Goal: Check status: Check status

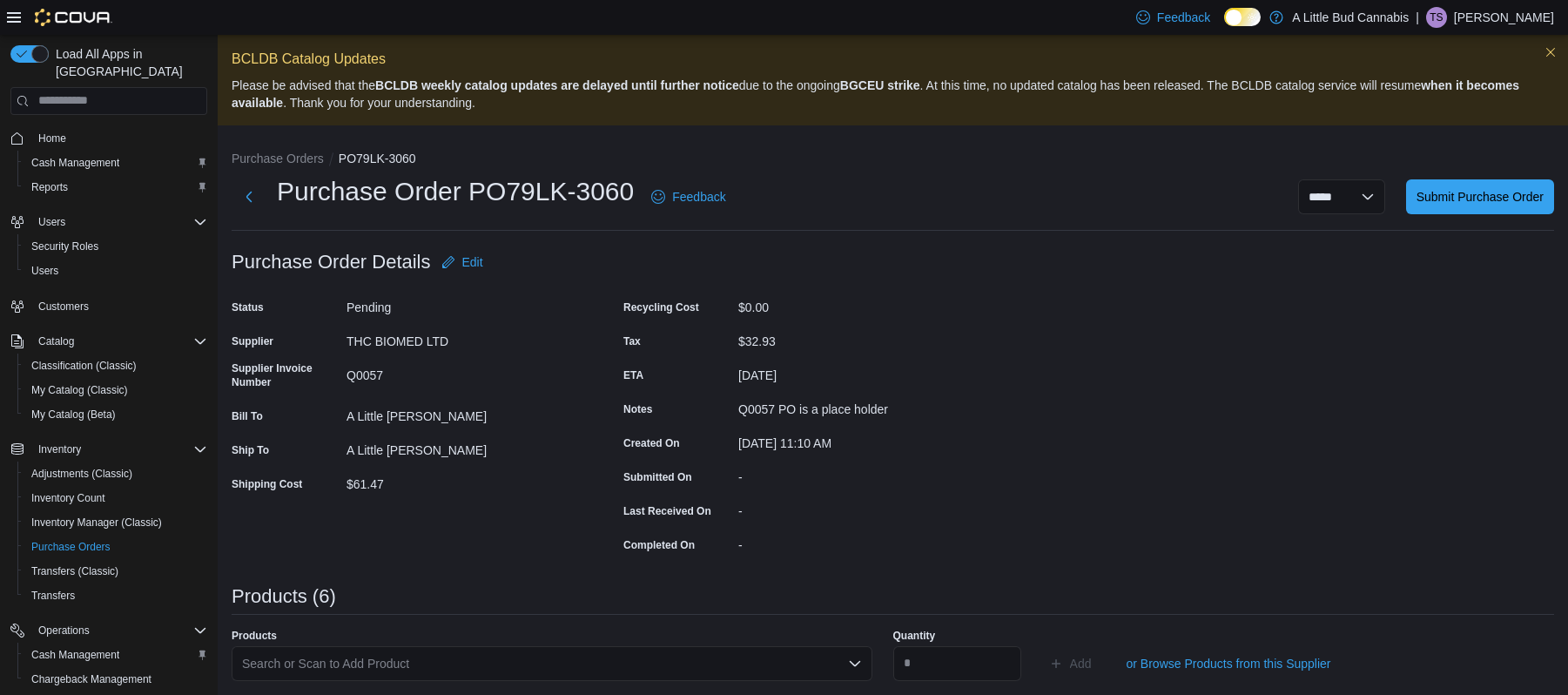
scroll to position [537, 0]
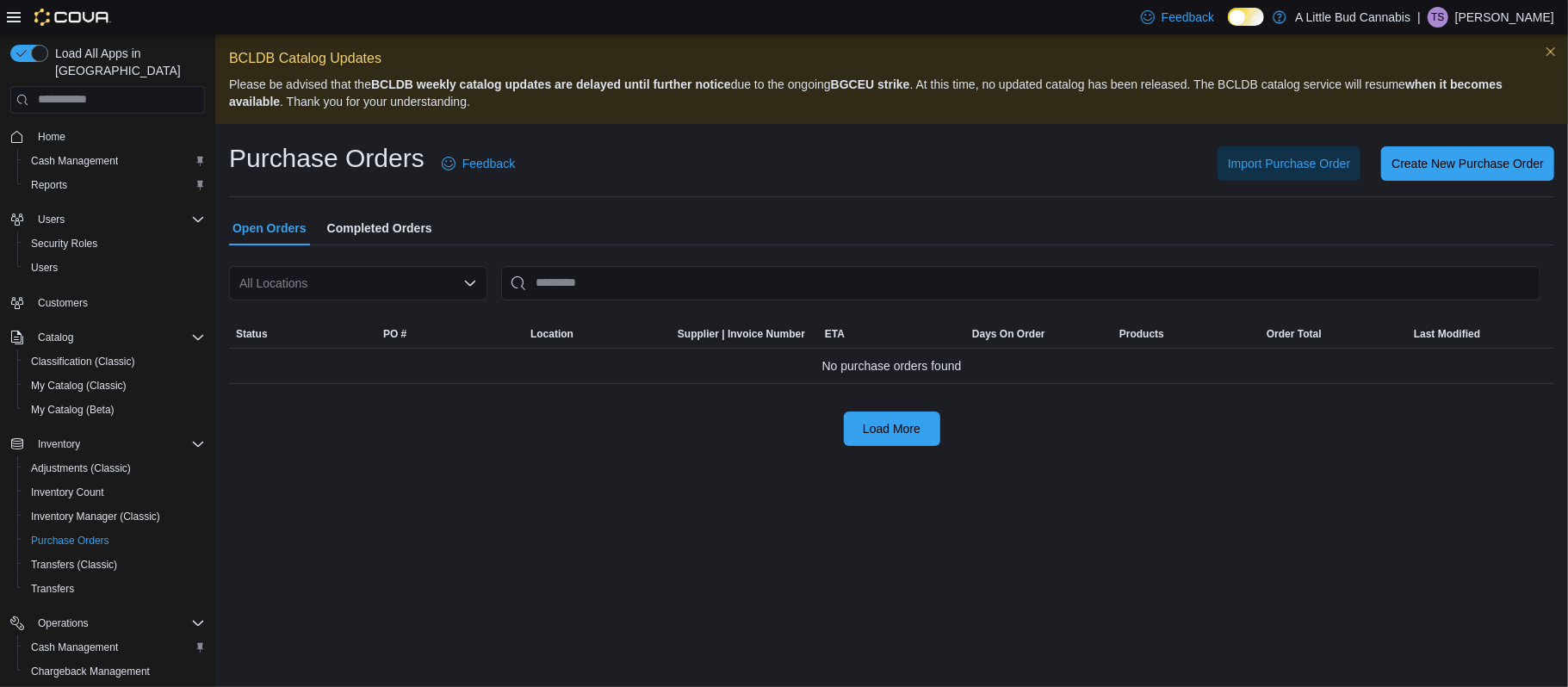
click at [372, 291] on div "All Locations" at bounding box center [359, 284] width 259 height 34
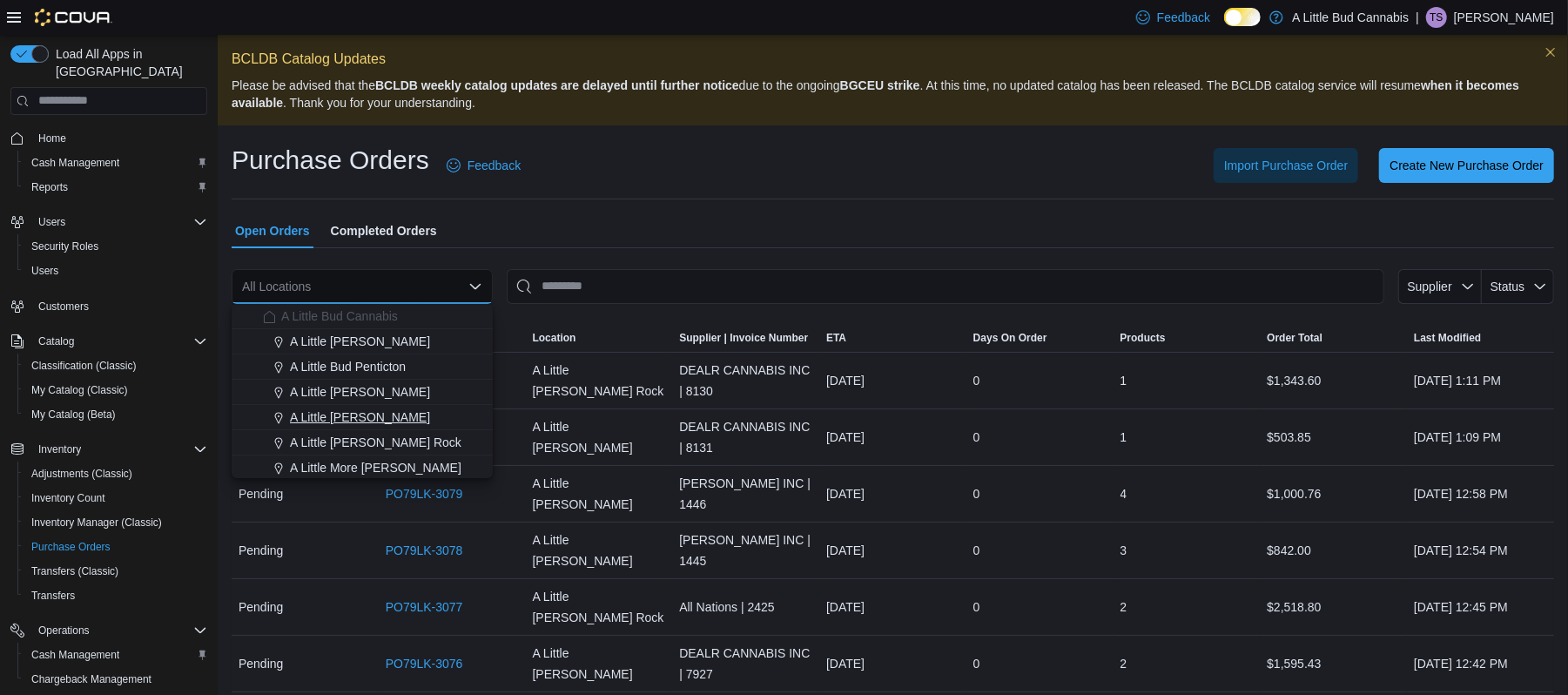
click at [352, 416] on span "A Little [PERSON_NAME]" at bounding box center [360, 417] width 140 height 17
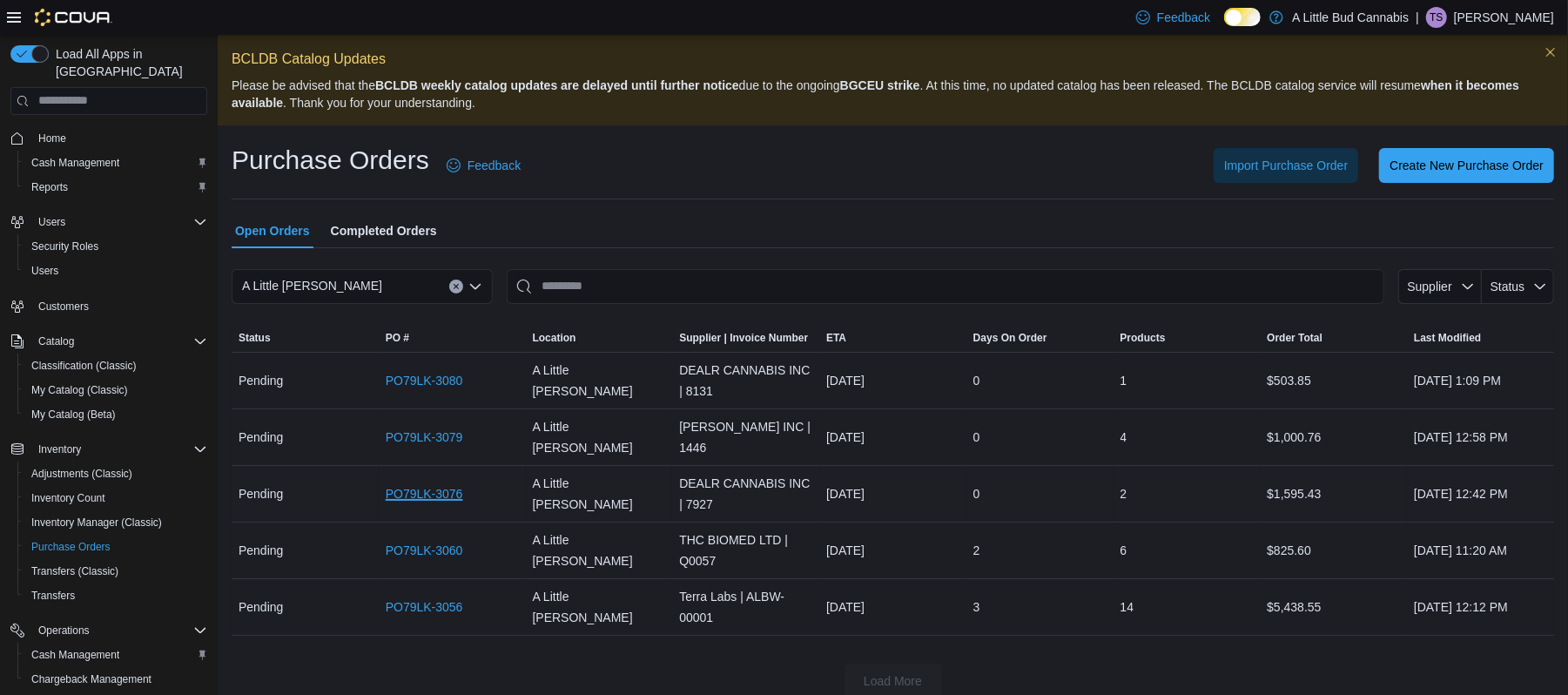
click at [404, 486] on link "PO79LK-3076" at bounding box center [424, 494] width 78 height 21
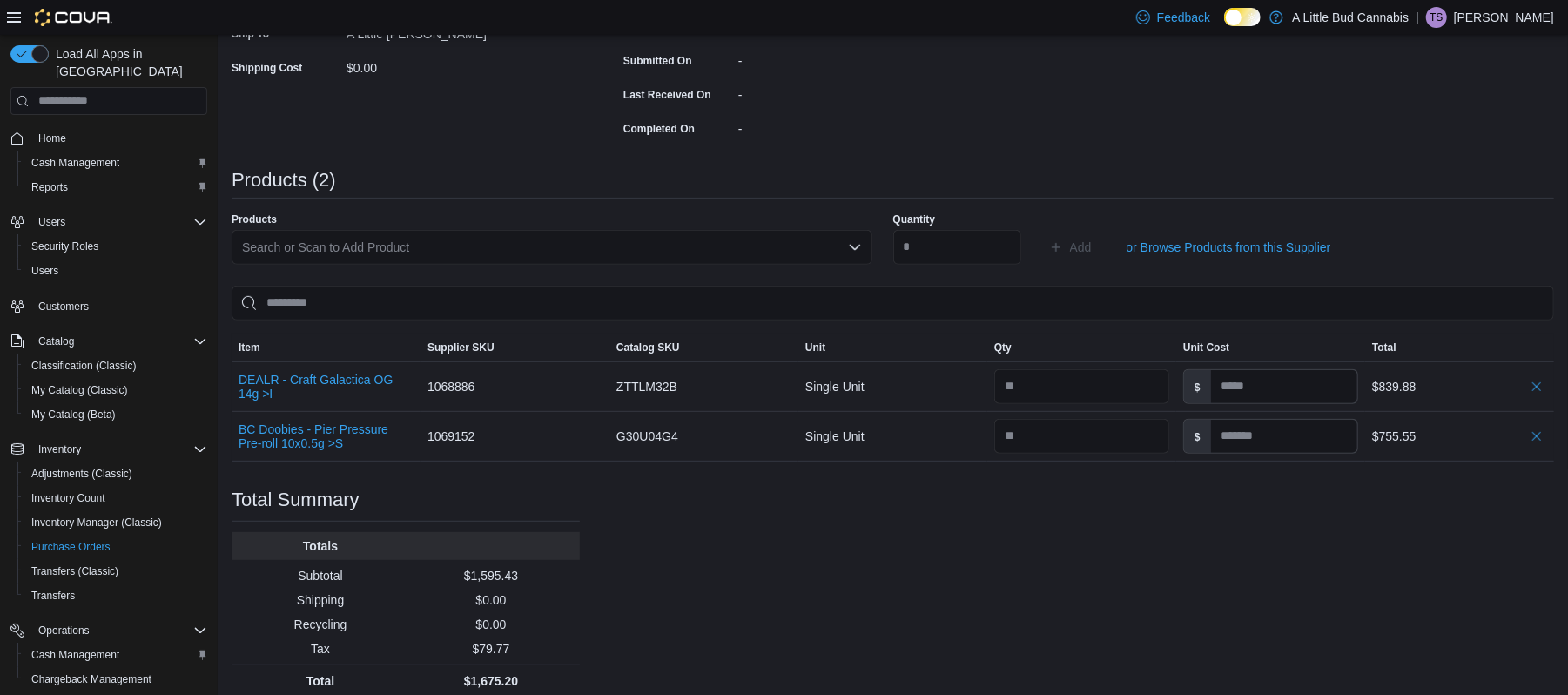
scroll to position [432, 0]
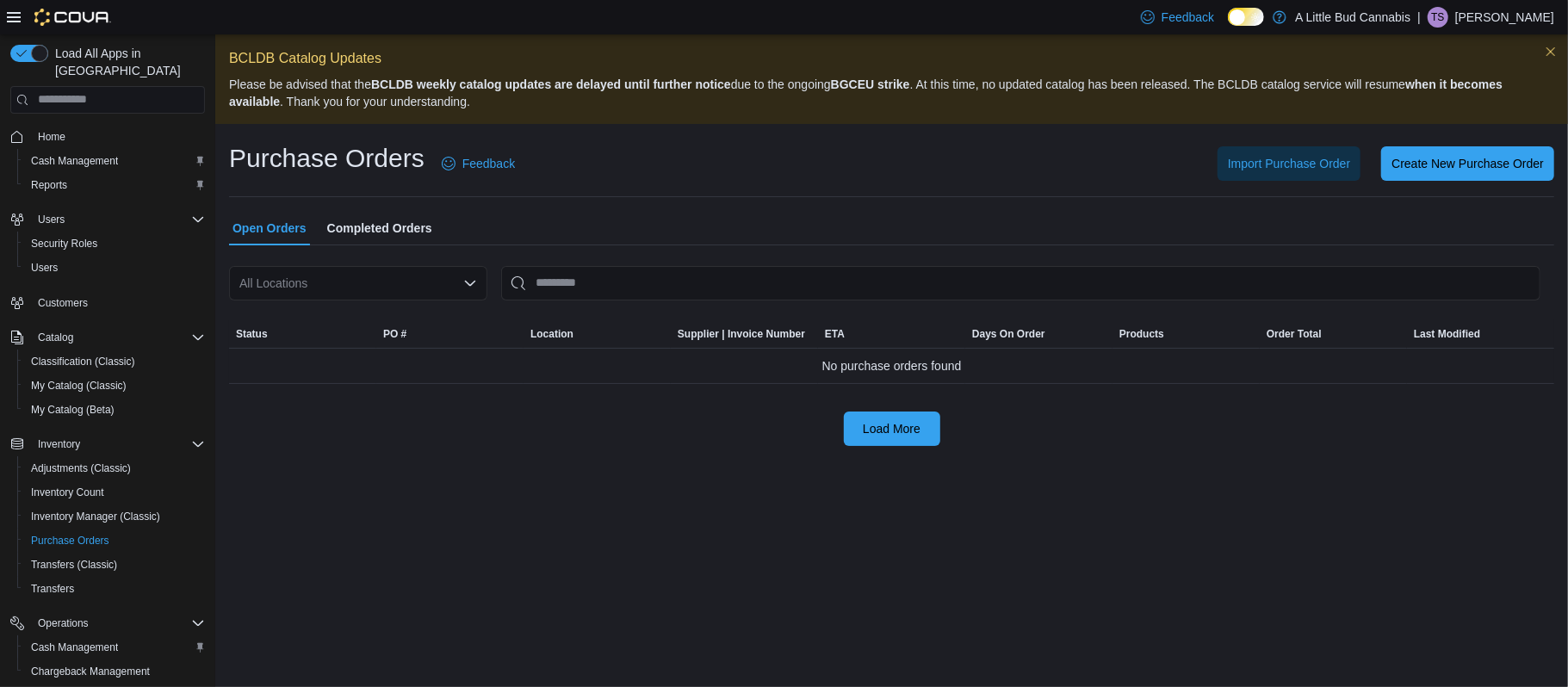
click at [336, 290] on div "All Locations" at bounding box center [359, 284] width 259 height 34
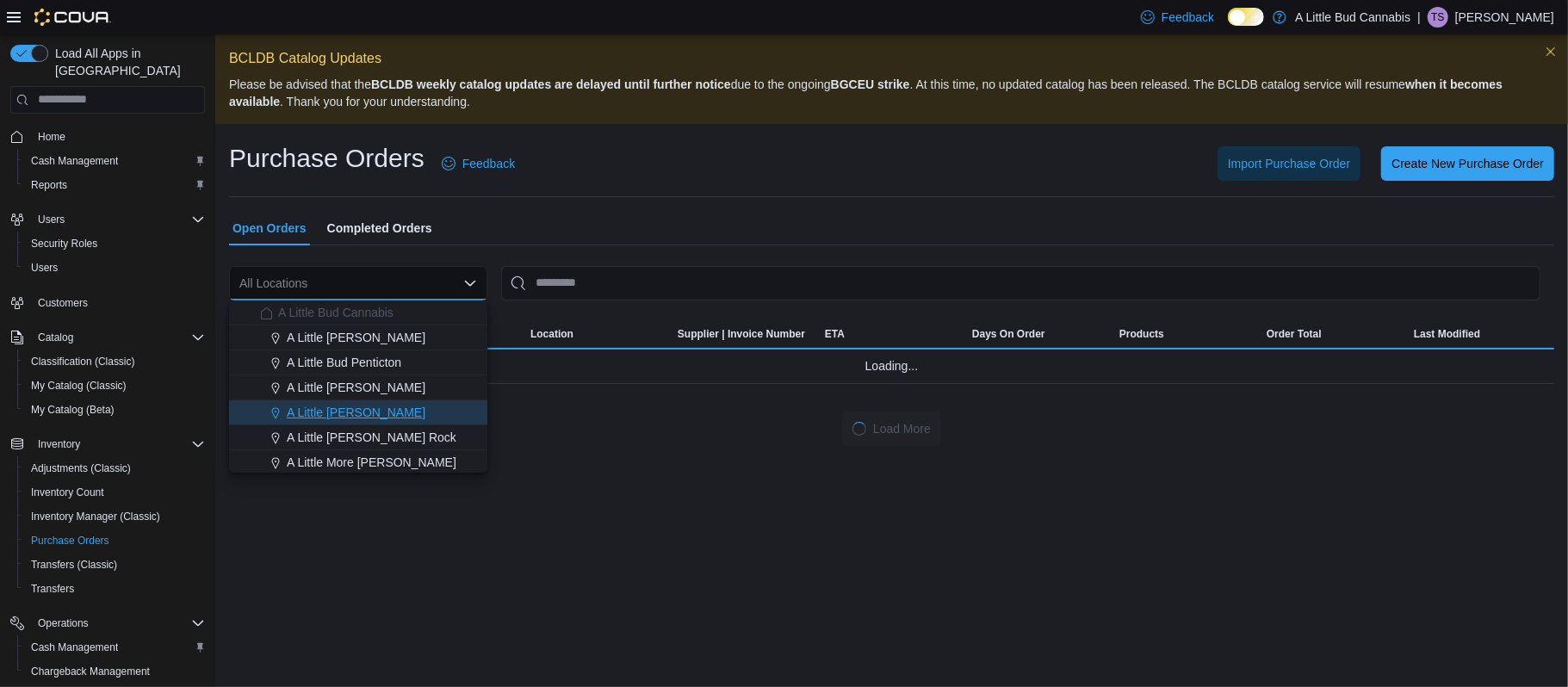
click at [329, 413] on span "A Little [PERSON_NAME]" at bounding box center [356, 412] width 139 height 17
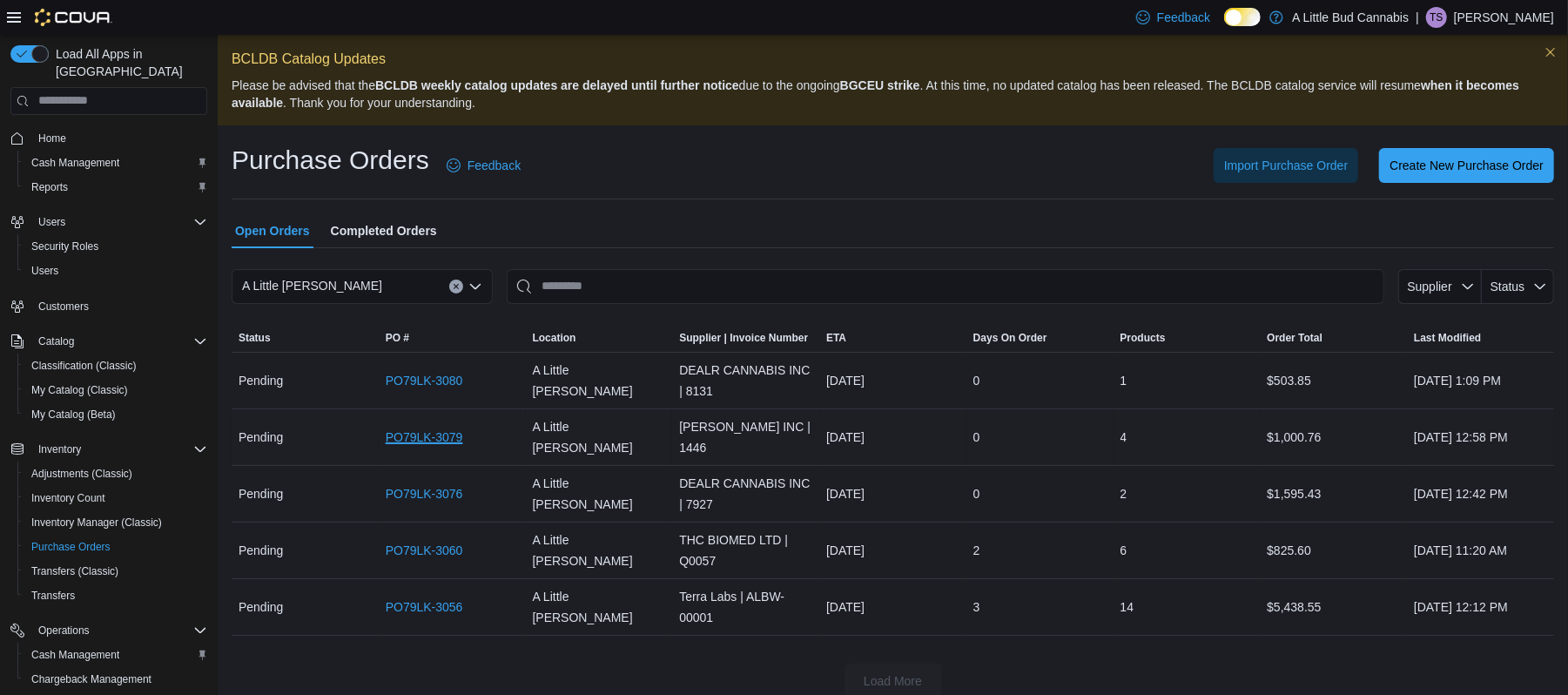
click at [431, 436] on link "PO79LK-3079" at bounding box center [424, 437] width 78 height 21
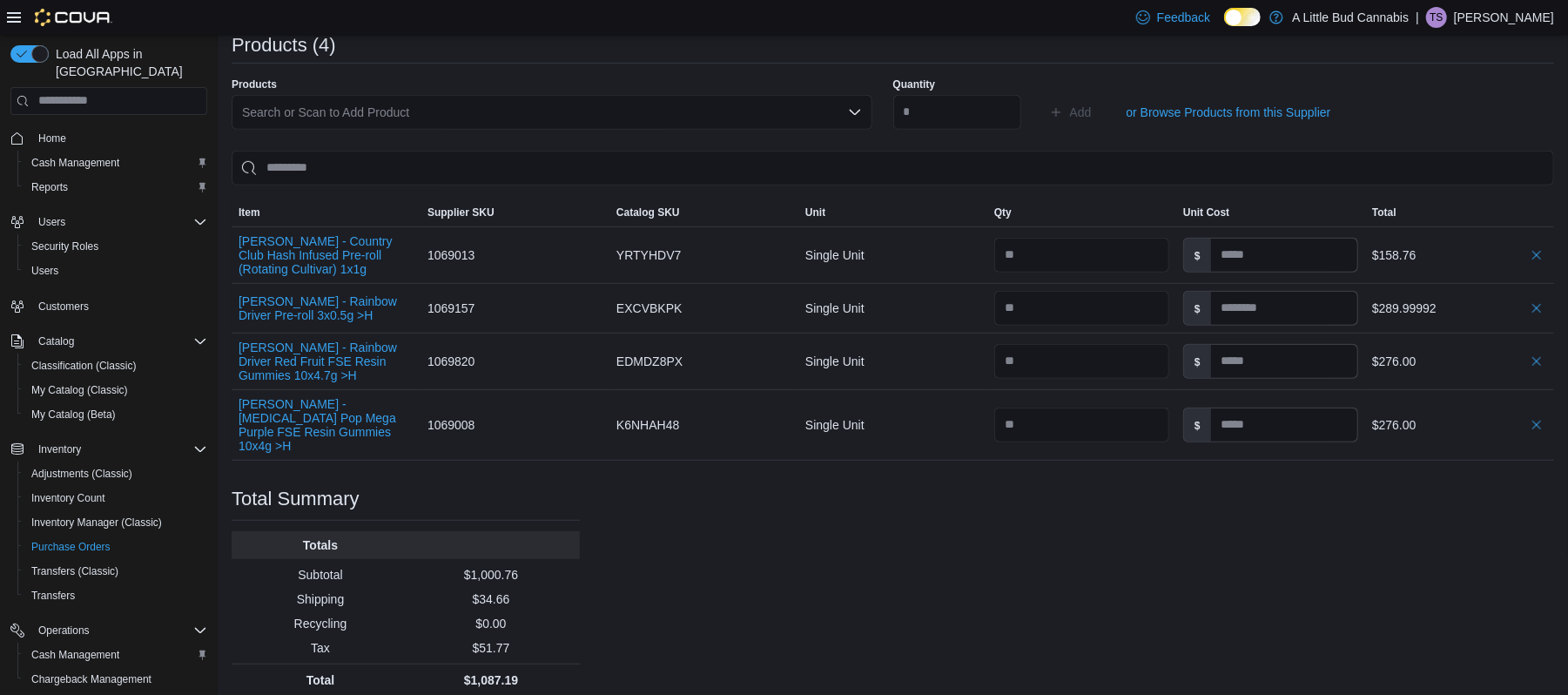
scroll to position [552, 0]
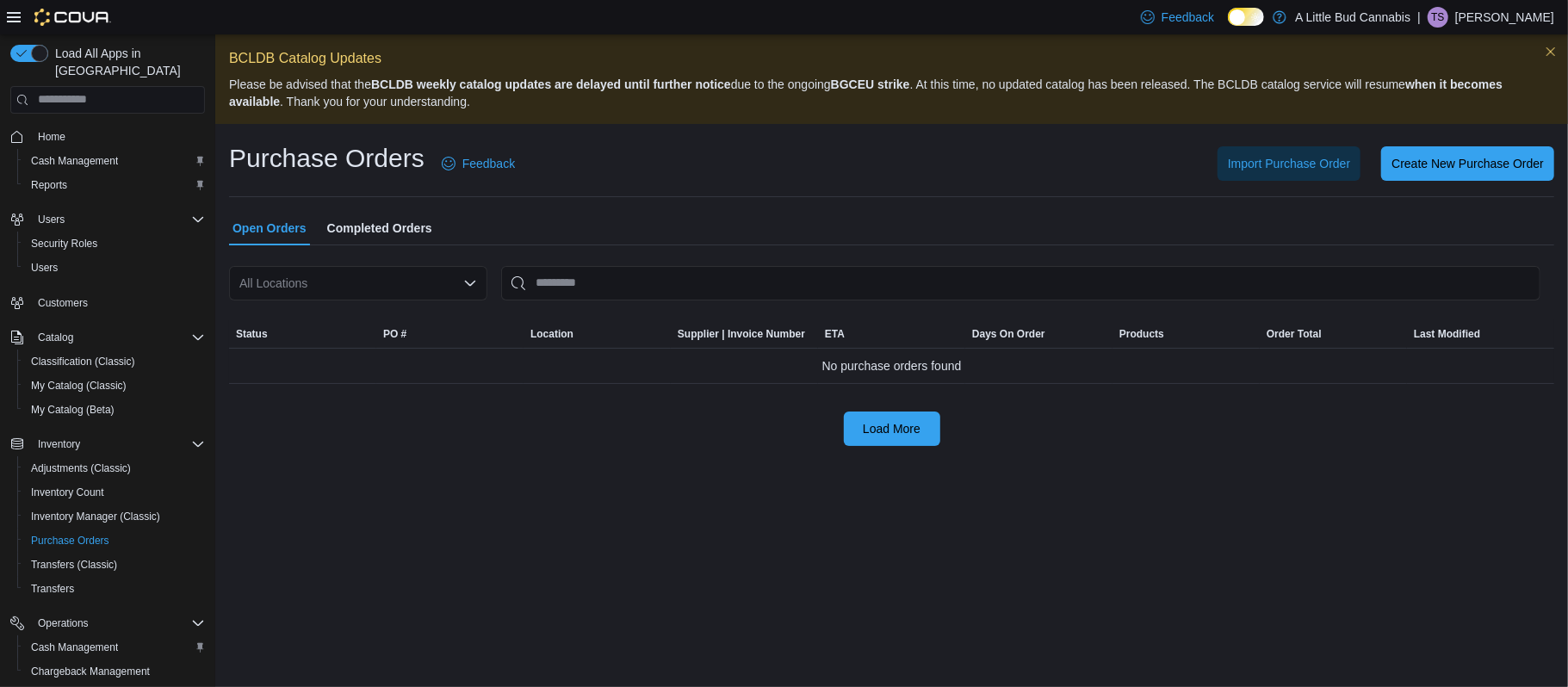
click at [315, 291] on div "All Locations" at bounding box center [359, 284] width 259 height 34
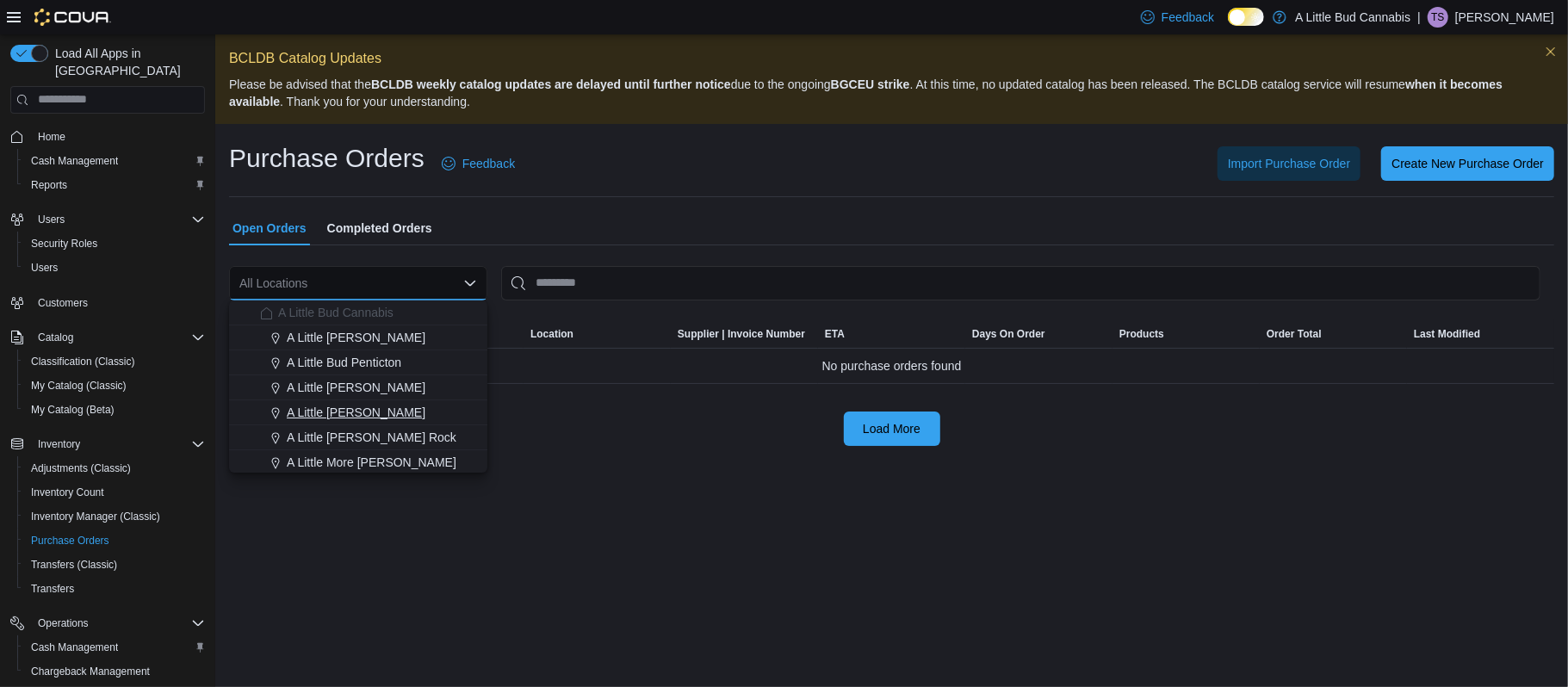
click at [322, 413] on span "A Little [PERSON_NAME]" at bounding box center [356, 412] width 139 height 17
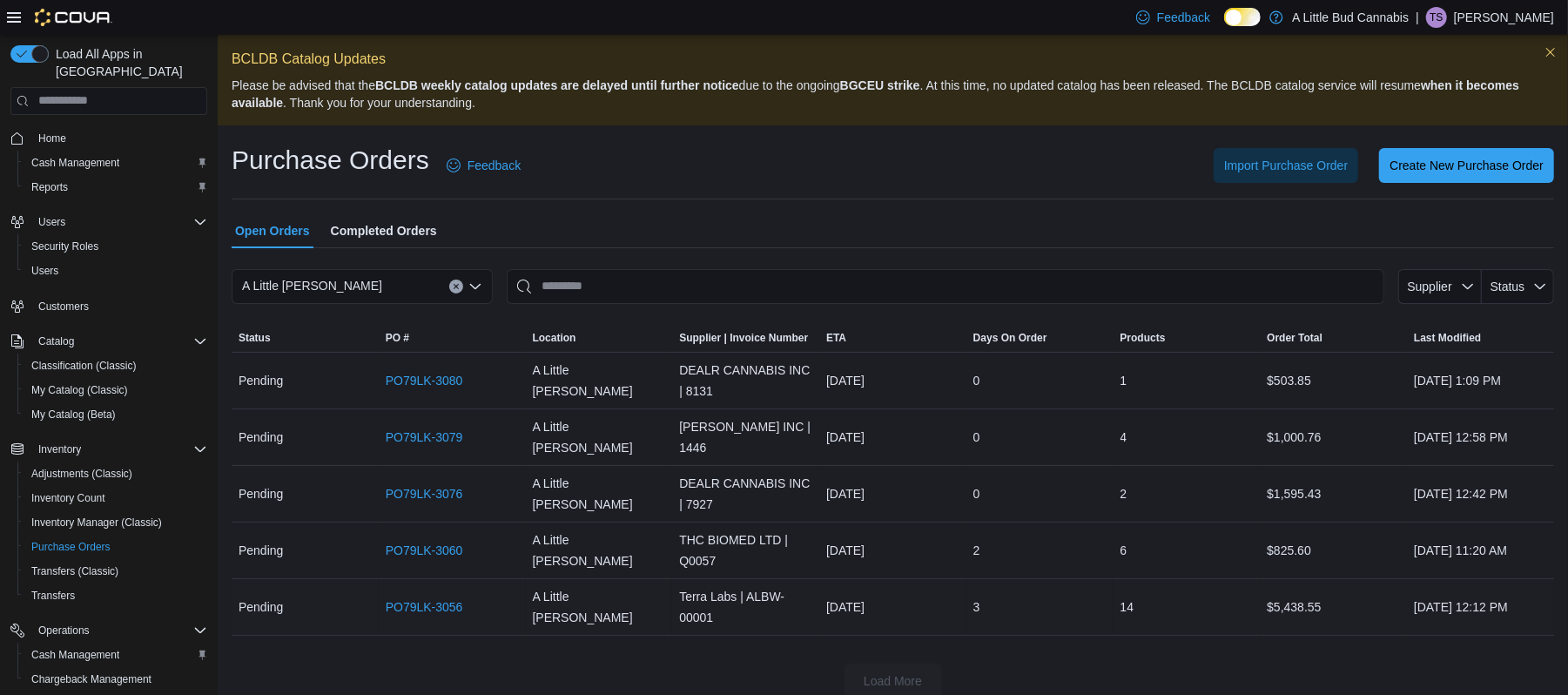
scroll to position [18, 0]
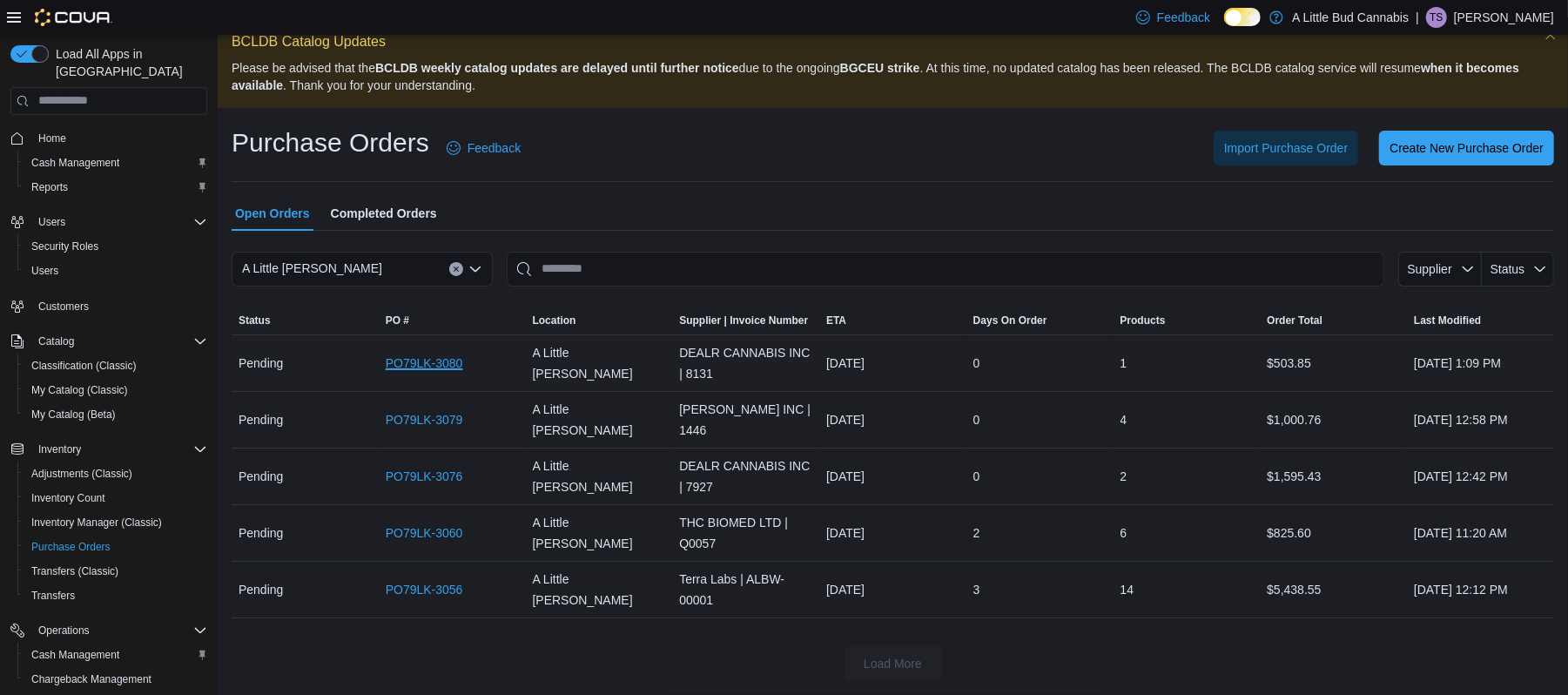
click at [433, 361] on link "PO79LK-3080" at bounding box center [424, 364] width 78 height 21
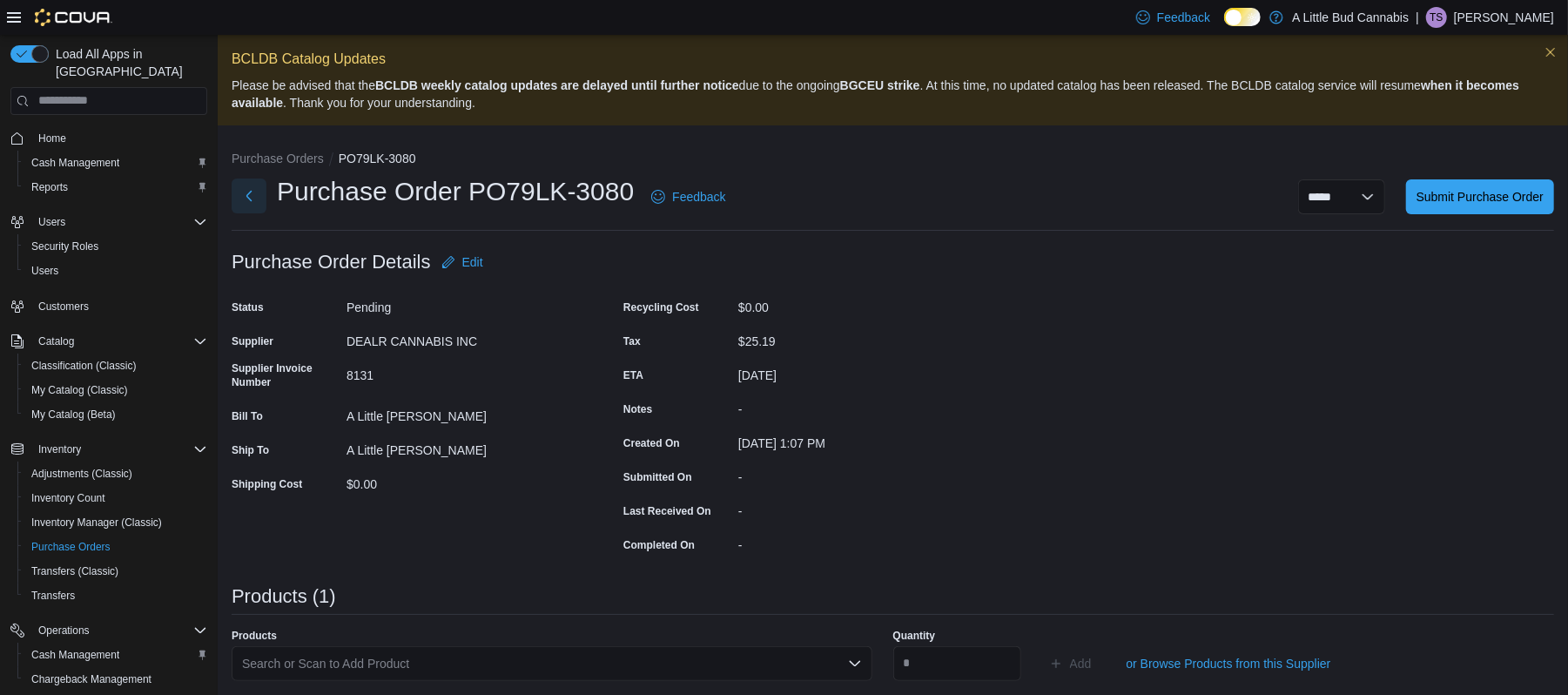
click at [248, 193] on button "Next" at bounding box center [249, 196] width 35 height 35
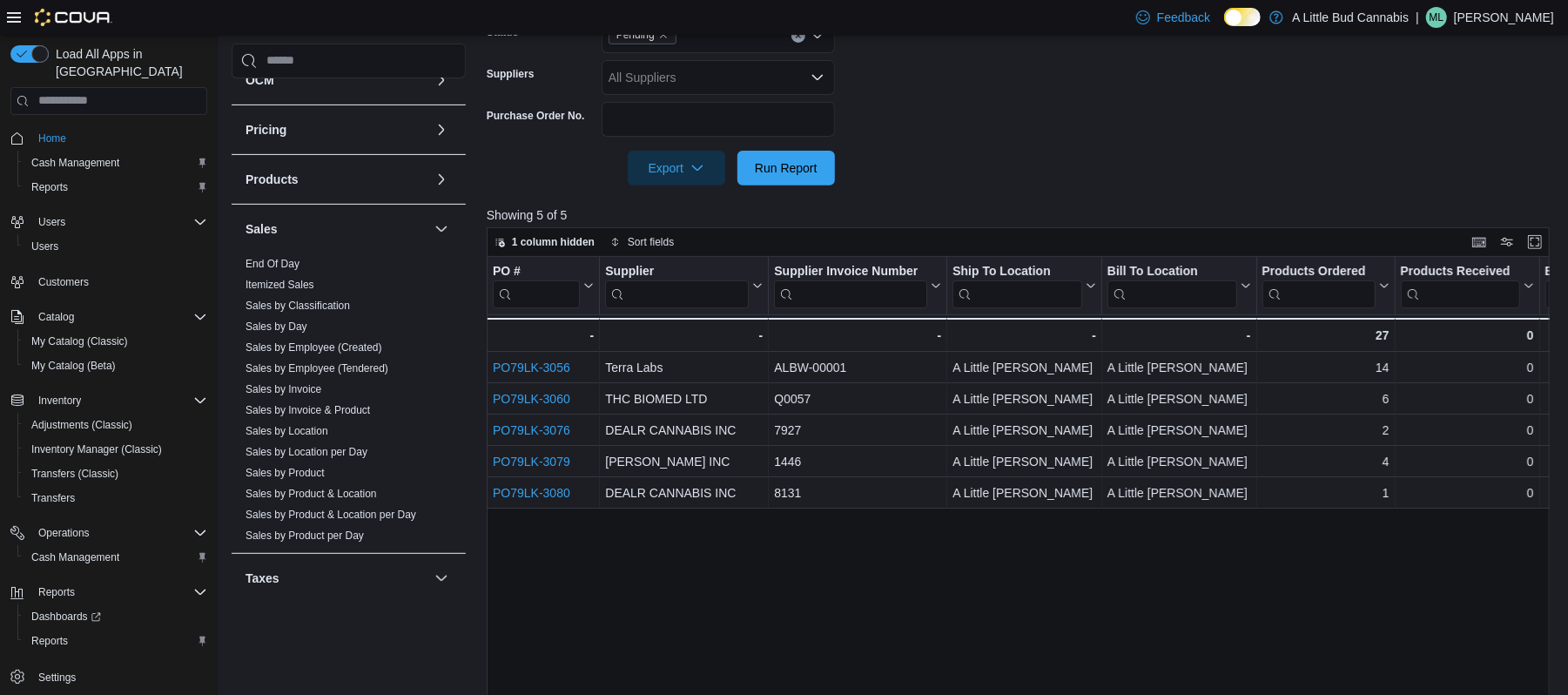
scroll to position [458, 0]
click at [293, 262] on link "End Of Day" at bounding box center [273, 264] width 54 height 12
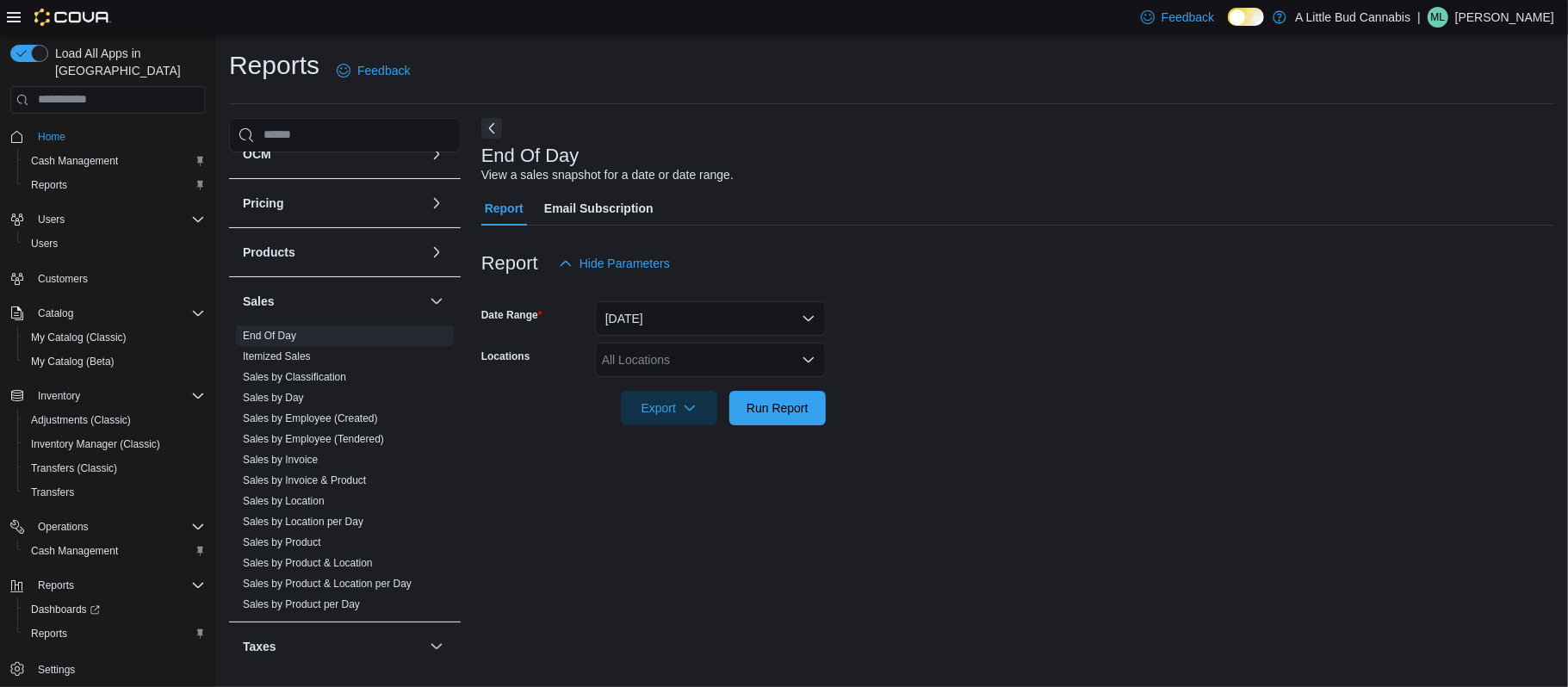
click at [734, 355] on div "All Locations" at bounding box center [710, 360] width 231 height 34
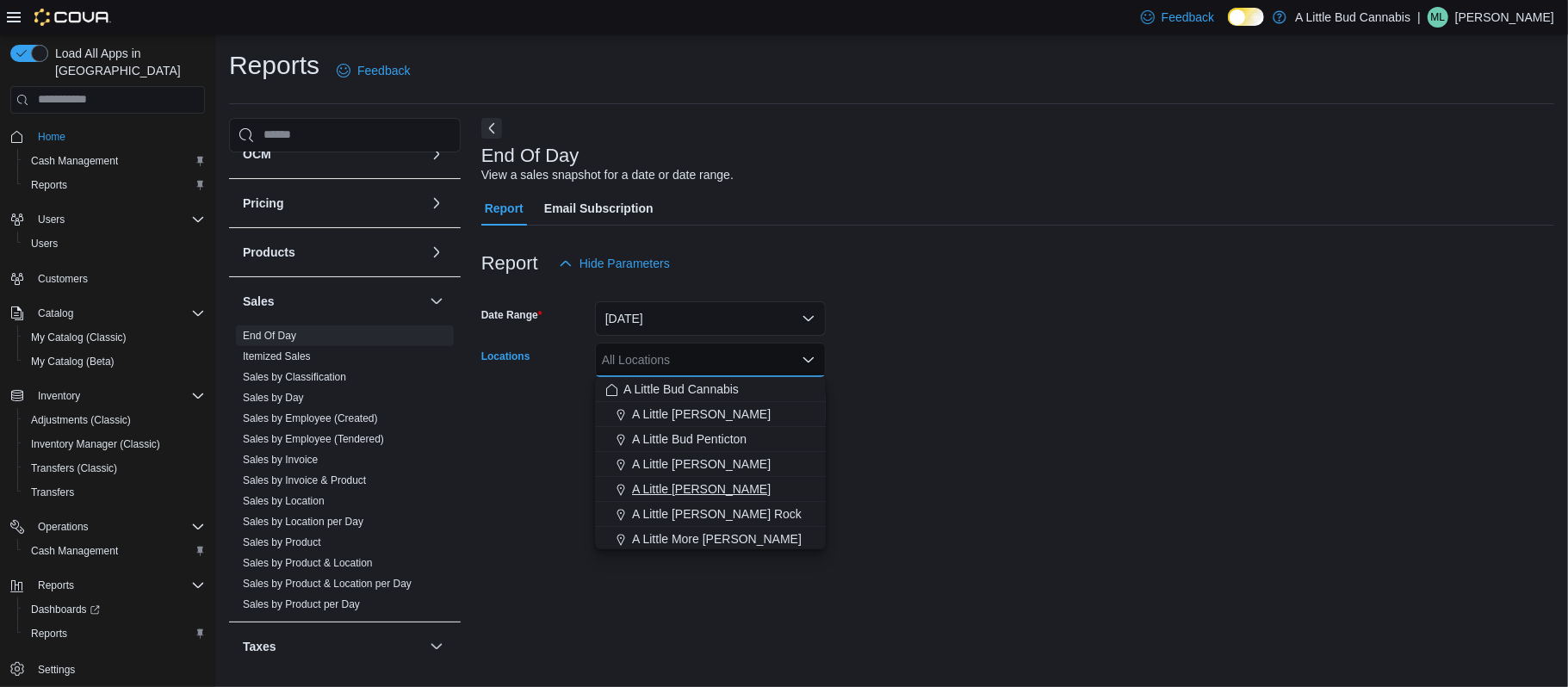
click at [706, 486] on span "A Little [PERSON_NAME]" at bounding box center [701, 489] width 139 height 17
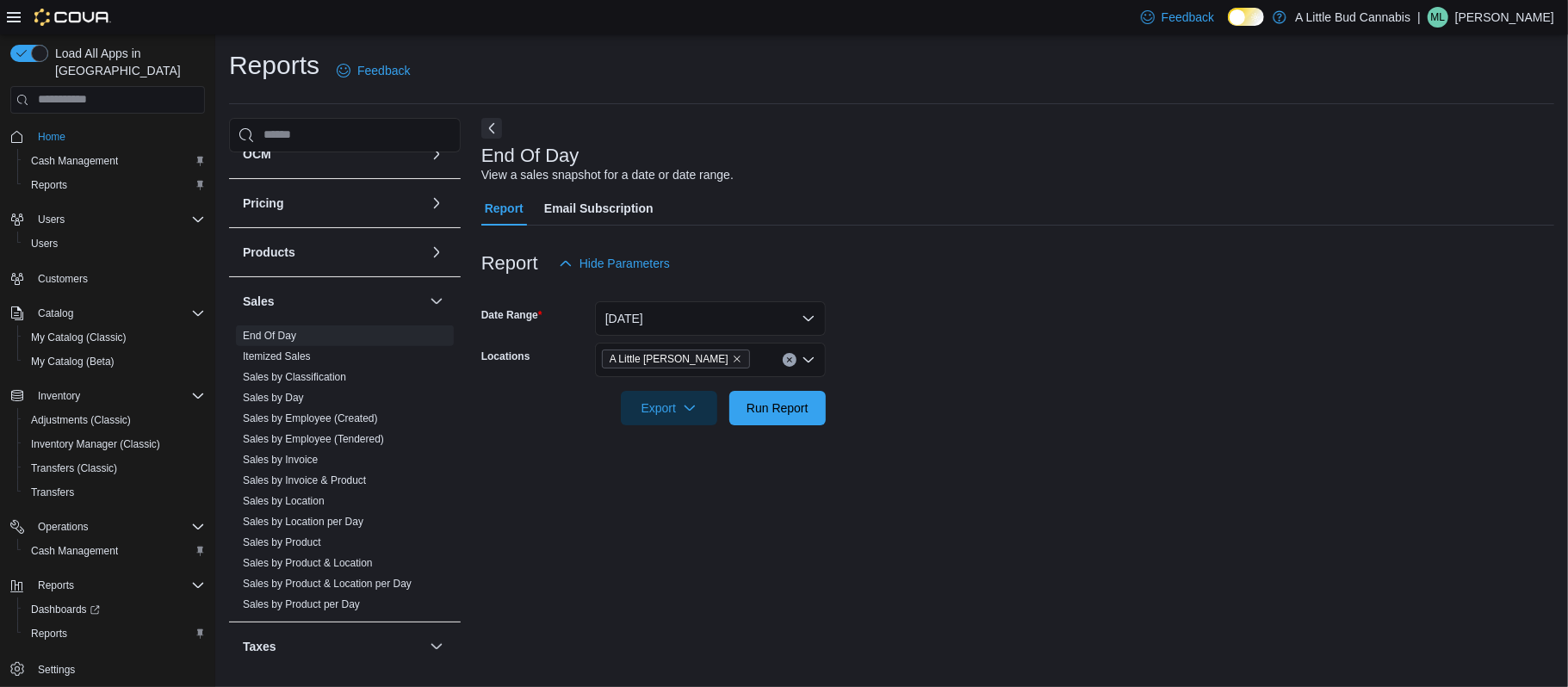
click at [911, 468] on div "End Of Day View a sales snapshot for a date or date range. Report Email Subscri…" at bounding box center [1017, 393] width 1073 height 550
click at [782, 400] on span "Run Report" at bounding box center [778, 407] width 62 height 17
